Goal: Information Seeking & Learning: Find specific fact

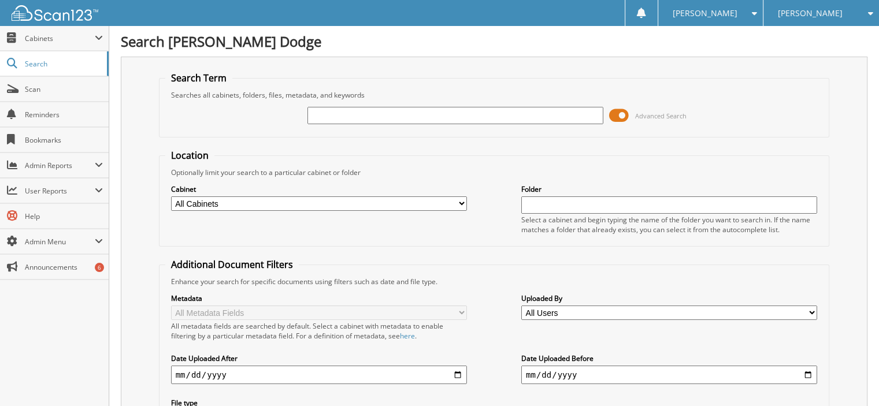
click at [340, 108] on input "text" at bounding box center [456, 115] width 296 height 17
type input "39675"
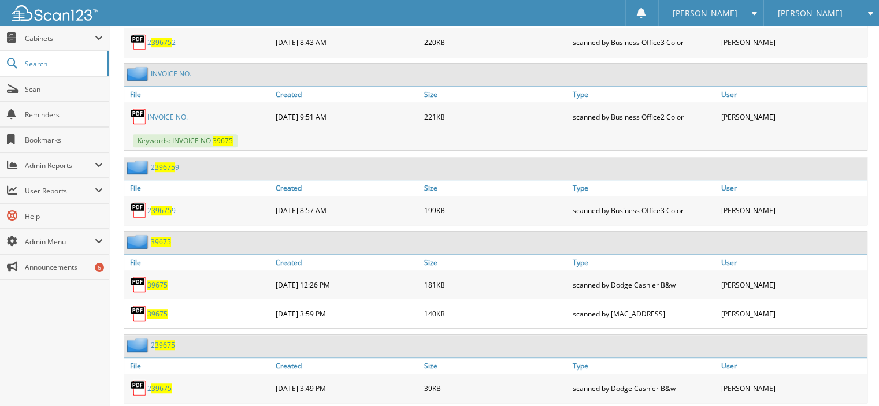
scroll to position [694, 0]
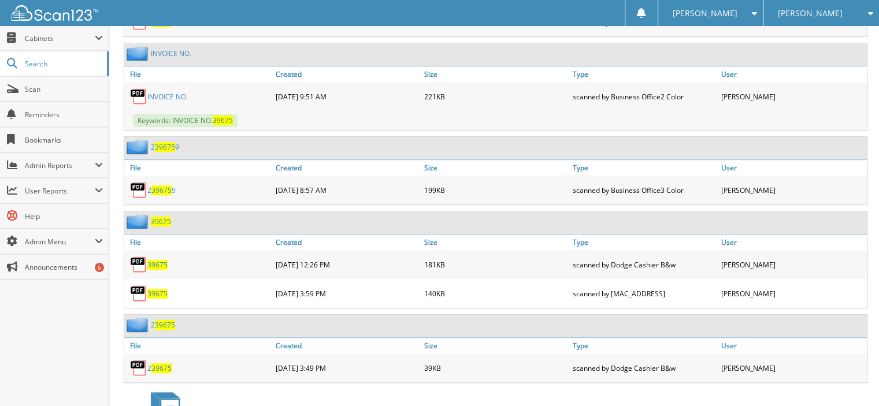
click at [160, 289] on span "39675" at bounding box center [157, 294] width 20 height 10
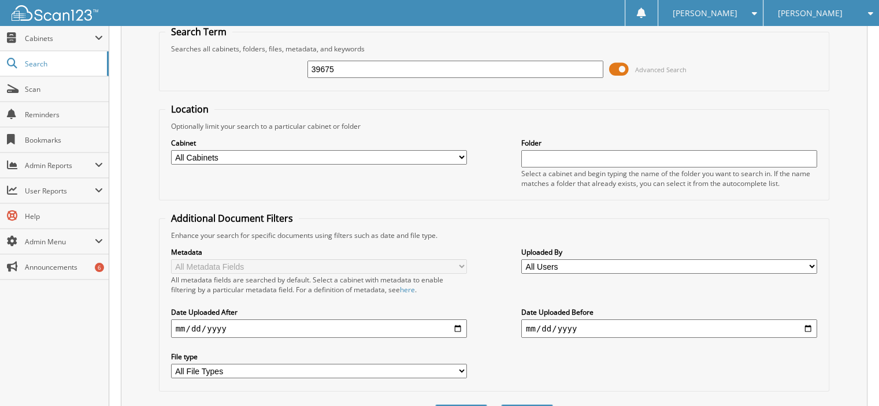
scroll to position [0, 0]
